Goal: Find specific page/section: Find specific page/section

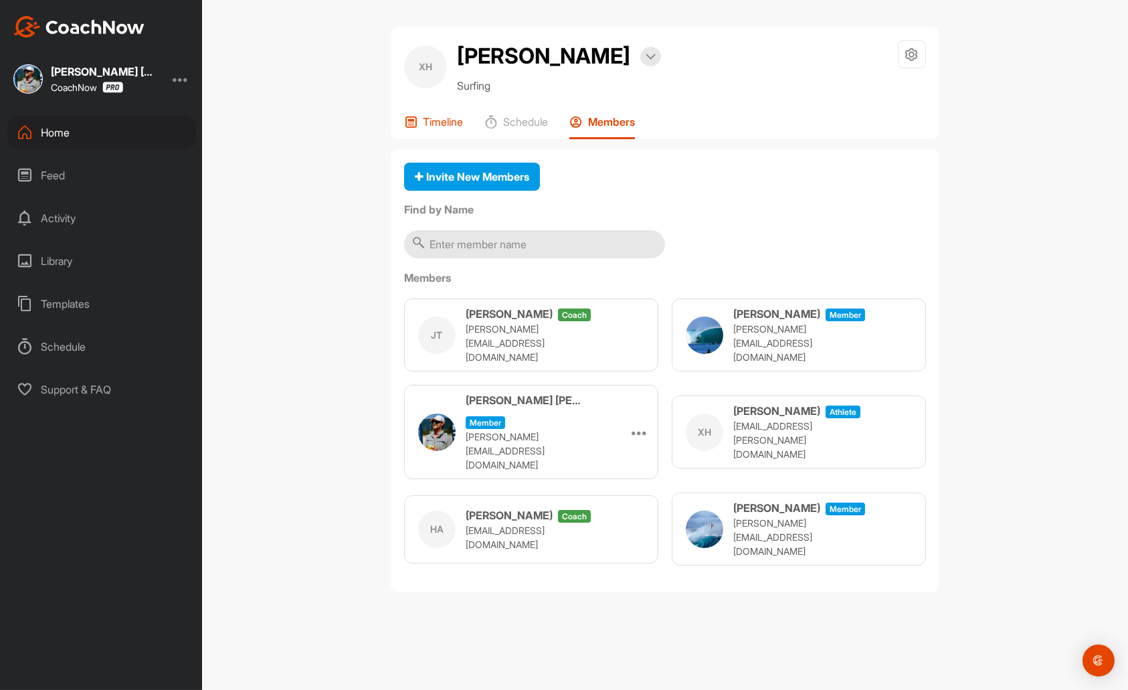
click at [441, 128] on div "Timeline" at bounding box center [433, 127] width 59 height 24
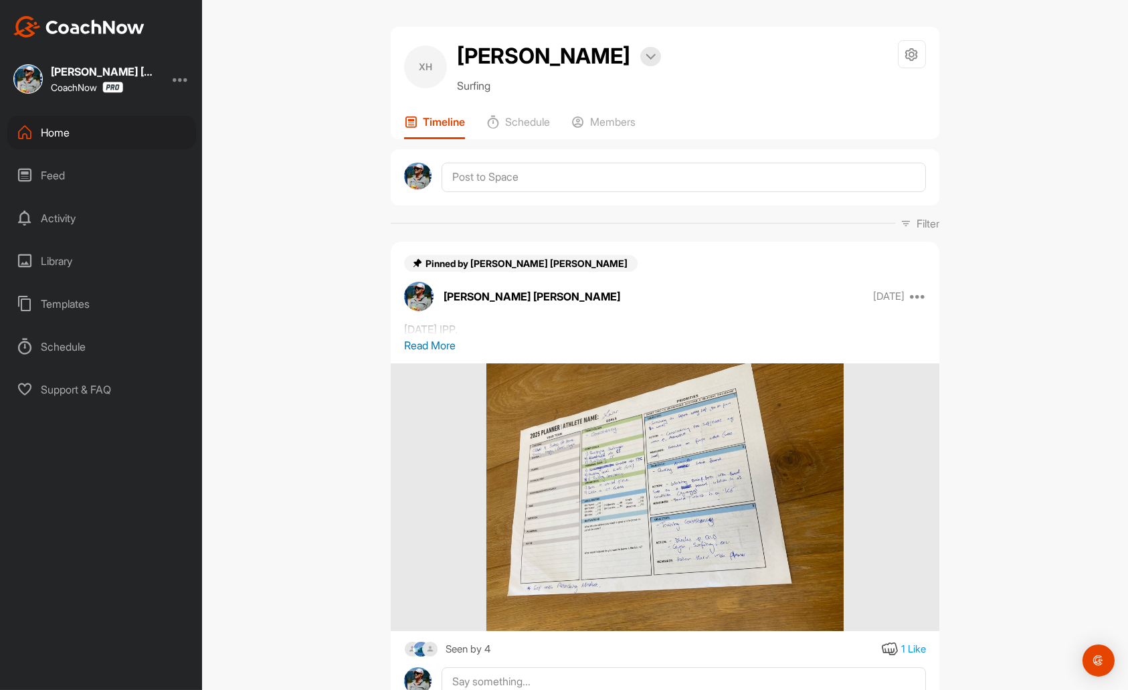
click at [444, 344] on p "Read More" at bounding box center [665, 345] width 522 height 16
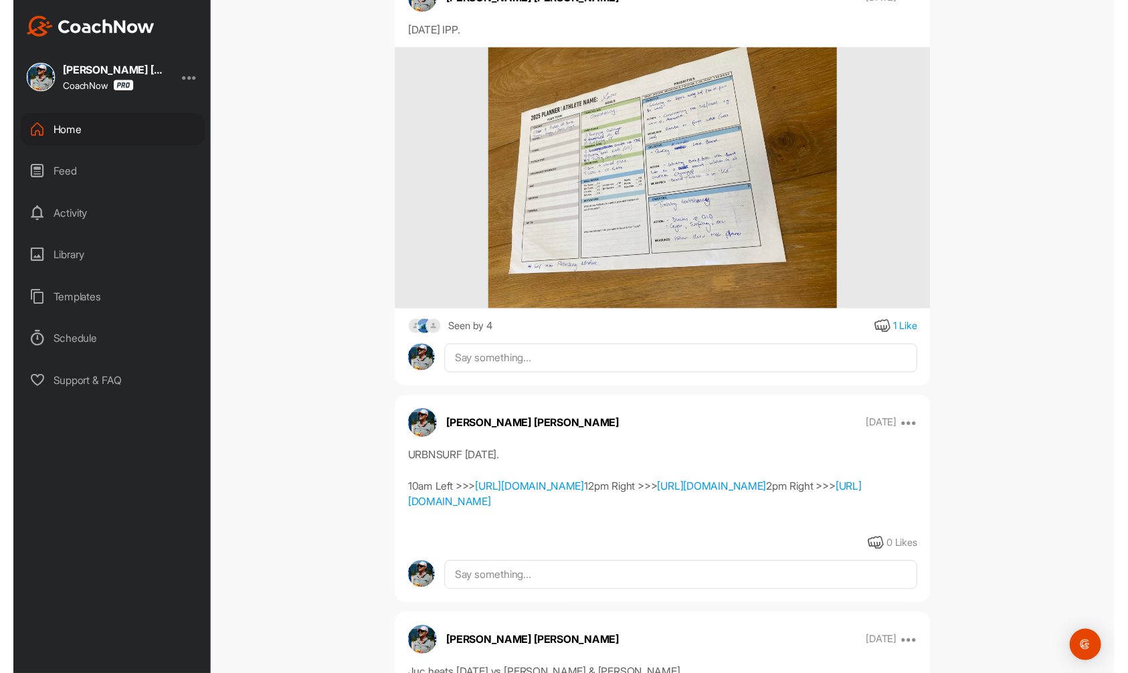
scroll to position [234, 0]
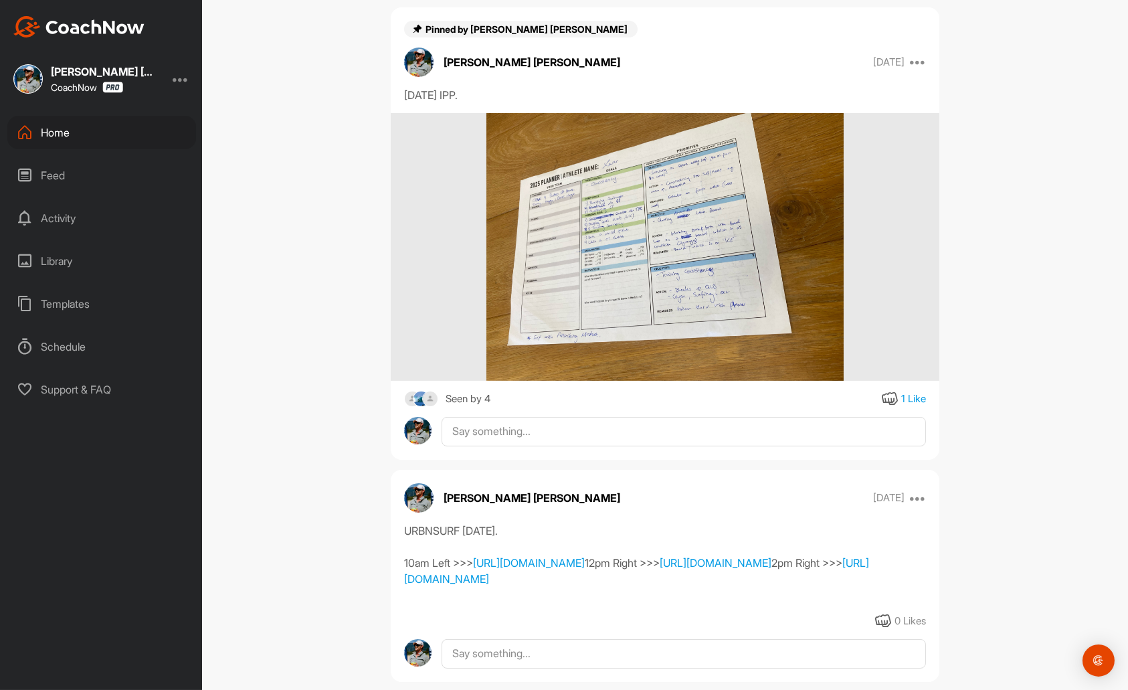
click at [803, 201] on img at bounding box center [664, 247] width 356 height 268
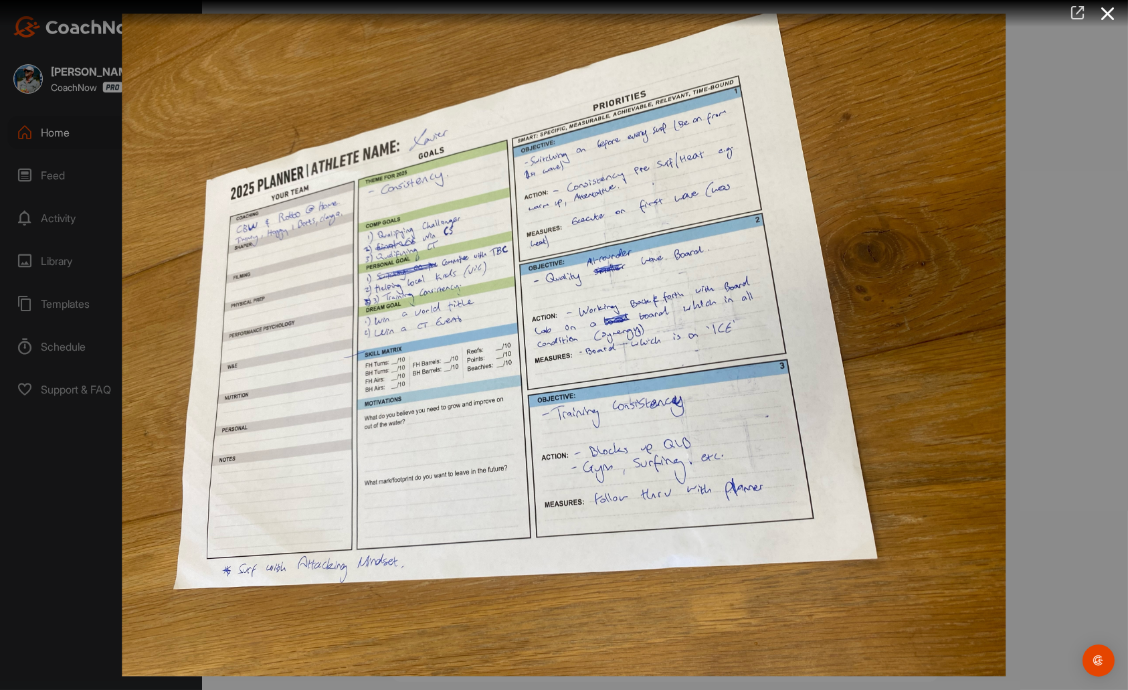
click at [1082, 13] on icon at bounding box center [1076, 12] width 15 height 15
